Goal: Obtain resource: Download file/media

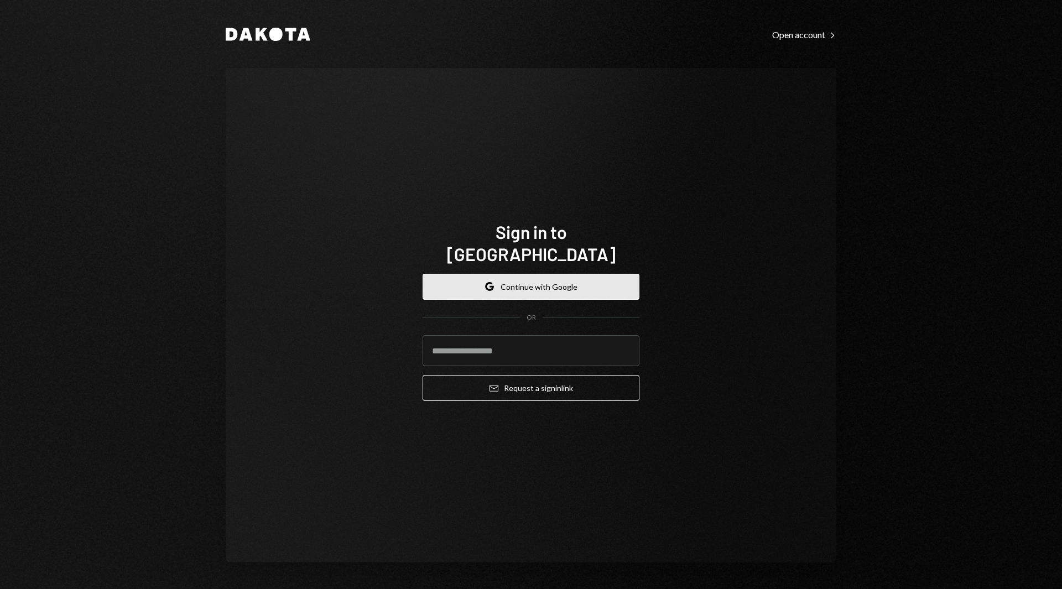
click at [525, 274] on button "Google Continue with Google" at bounding box center [531, 287] width 217 height 26
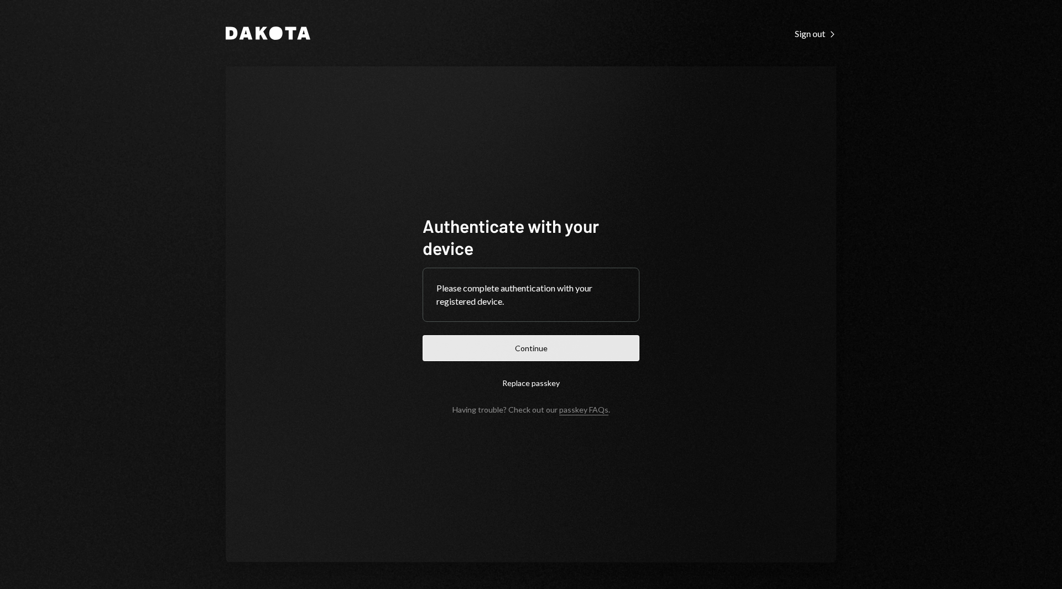
click at [556, 340] on button "Continue" at bounding box center [531, 348] width 217 height 26
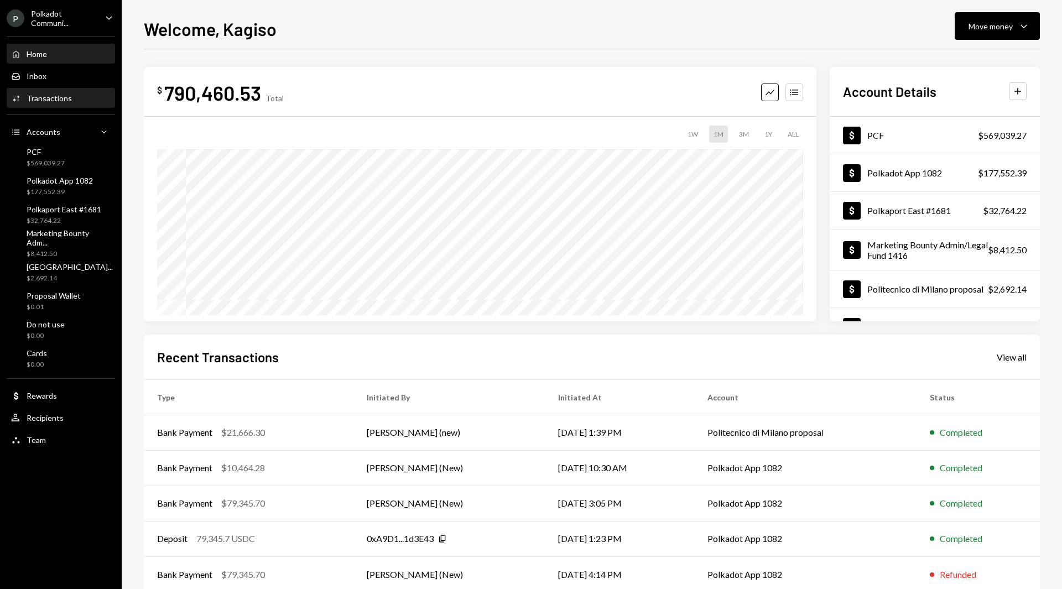
click at [76, 103] on div "Activities Transactions" at bounding box center [61, 98] width 100 height 19
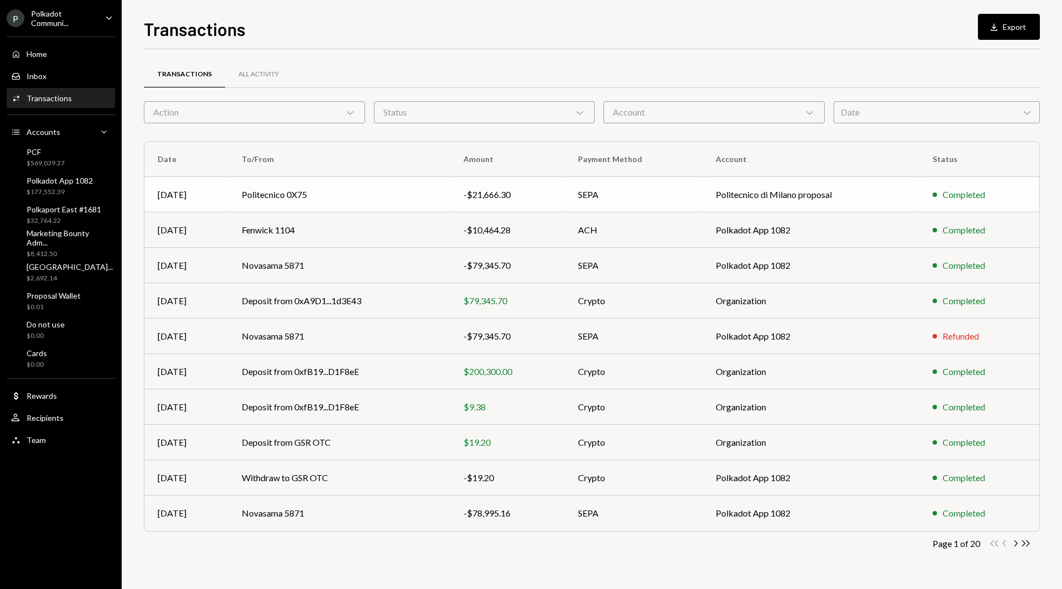
click at [582, 199] on td "SEPA" at bounding box center [634, 194] width 138 height 35
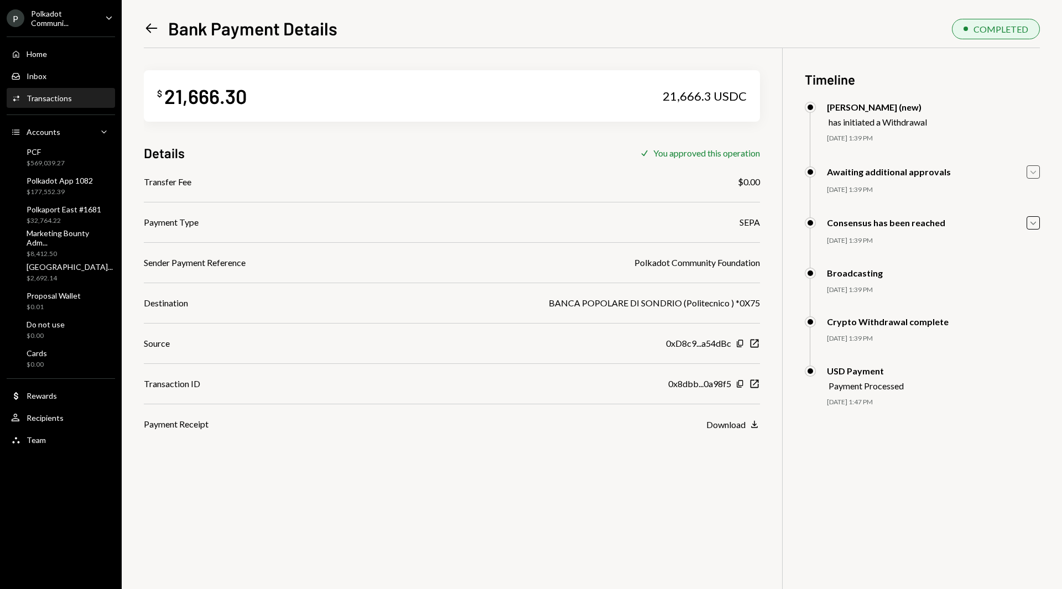
click at [1033, 174] on icon "button" at bounding box center [1034, 172] width 6 height 3
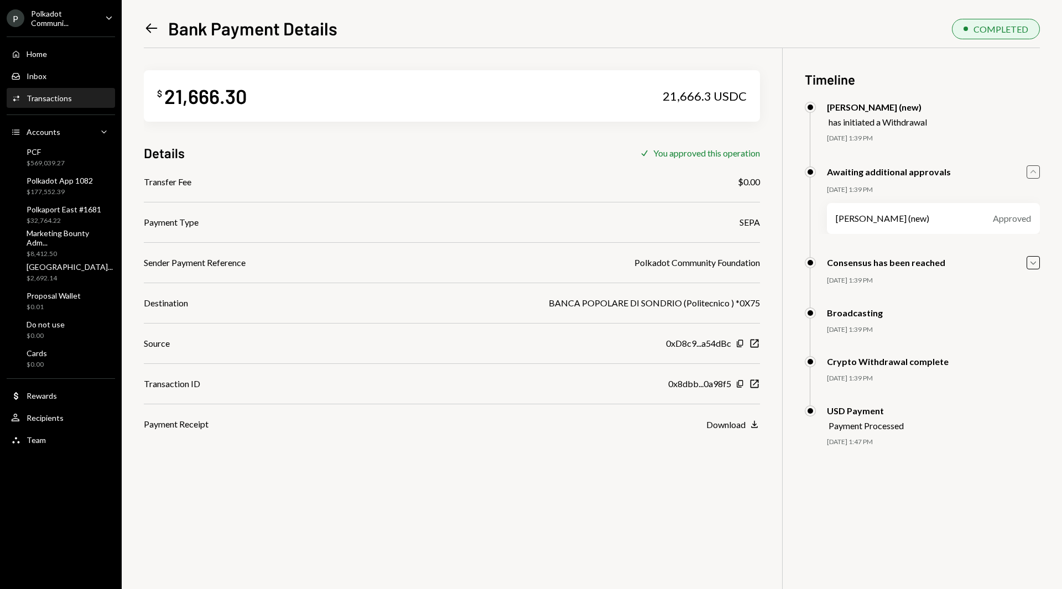
click at [1035, 171] on icon "Caret Up" at bounding box center [1033, 172] width 12 height 12
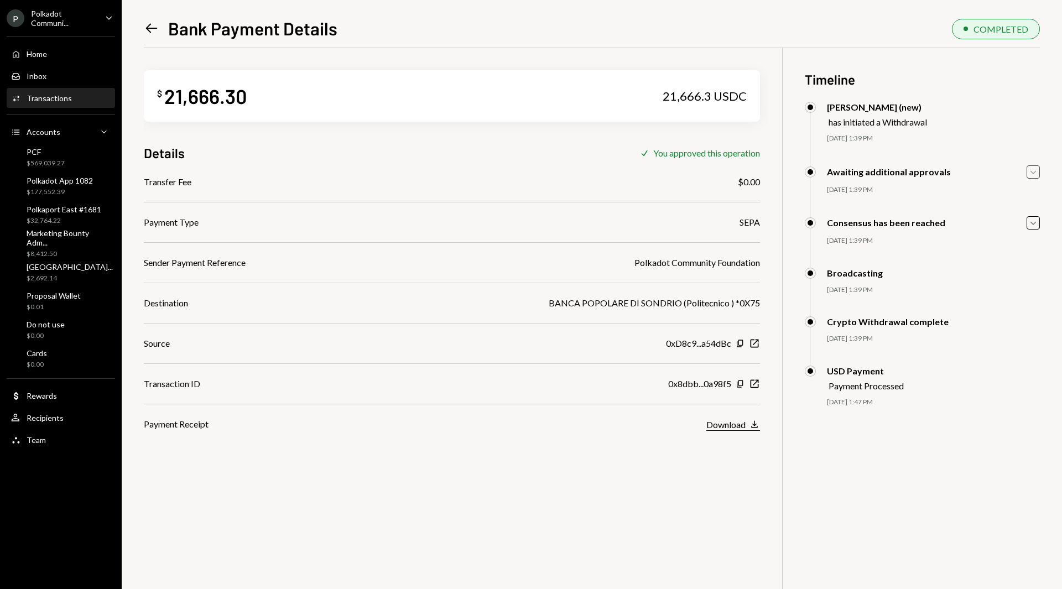
click at [720, 431] on button "Download Download" at bounding box center [733, 425] width 54 height 12
click at [538, 467] on div "$ 21,666.30 21,666.3 USDC Details Check You approved this operation Transfer Fe…" at bounding box center [592, 342] width 896 height 589
click at [754, 386] on icon "New Window" at bounding box center [754, 383] width 11 height 11
click at [731, 424] on div "Download" at bounding box center [725, 424] width 39 height 11
click at [724, 428] on div "Download" at bounding box center [725, 424] width 39 height 11
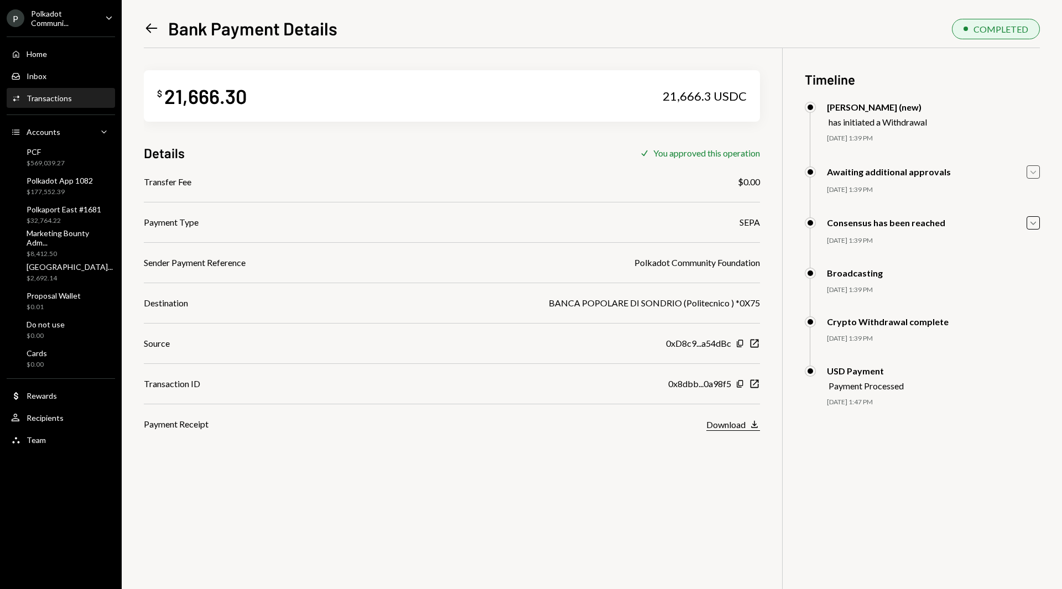
click at [720, 423] on div "Download" at bounding box center [725, 424] width 39 height 11
click at [43, 80] on div "Inbox" at bounding box center [37, 75] width 20 height 9
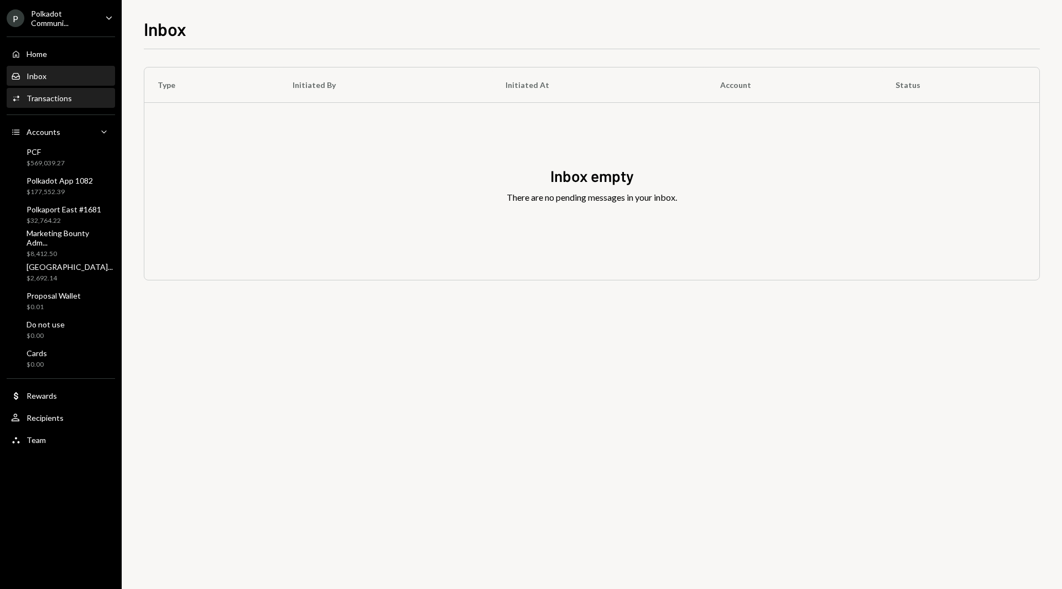
click at [56, 97] on div "Transactions" at bounding box center [49, 97] width 45 height 9
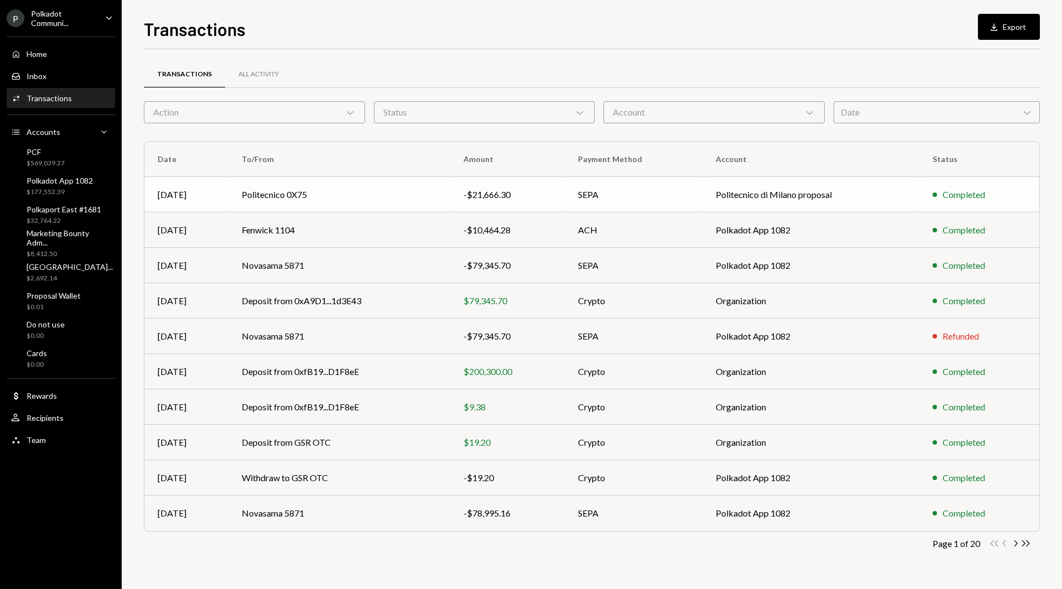
click at [622, 195] on td "SEPA" at bounding box center [634, 194] width 138 height 35
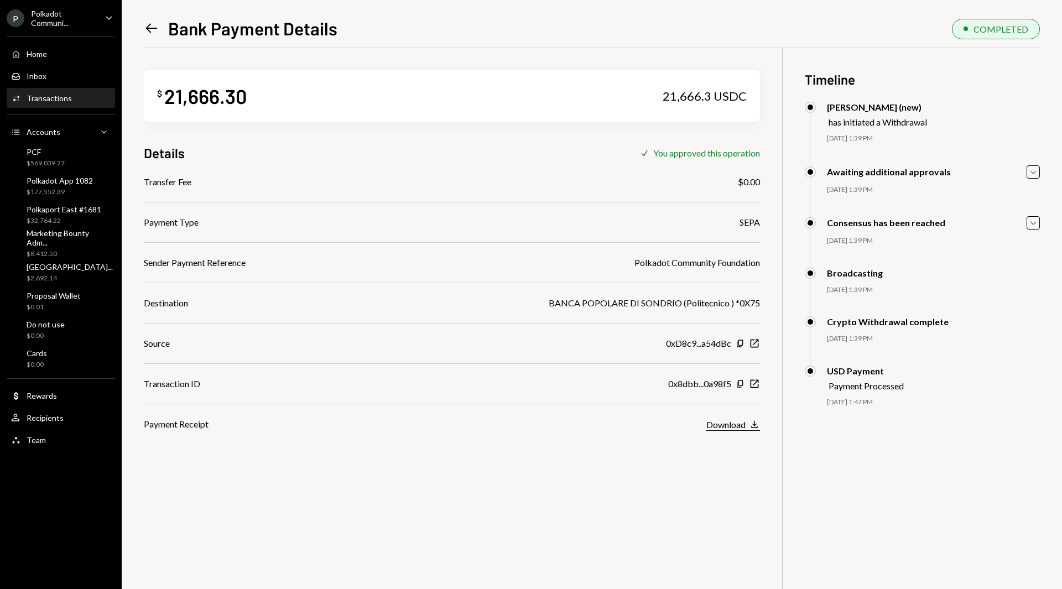
click at [727, 425] on div "Download" at bounding box center [725, 424] width 39 height 11
click at [725, 427] on div "Download" at bounding box center [725, 424] width 39 height 11
